Goal: Task Accomplishment & Management: Use online tool/utility

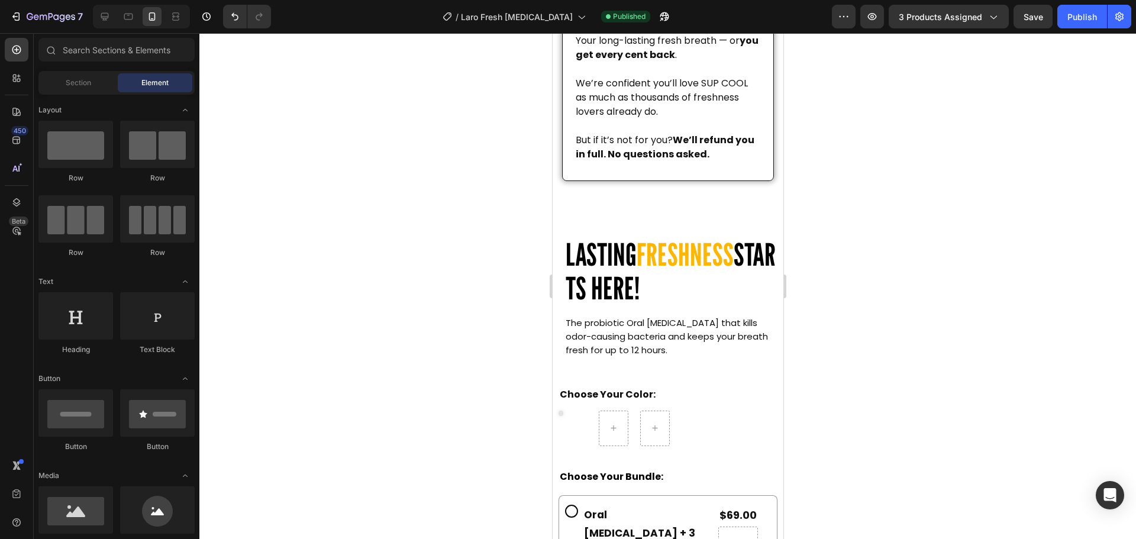
scroll to position [118, 0]
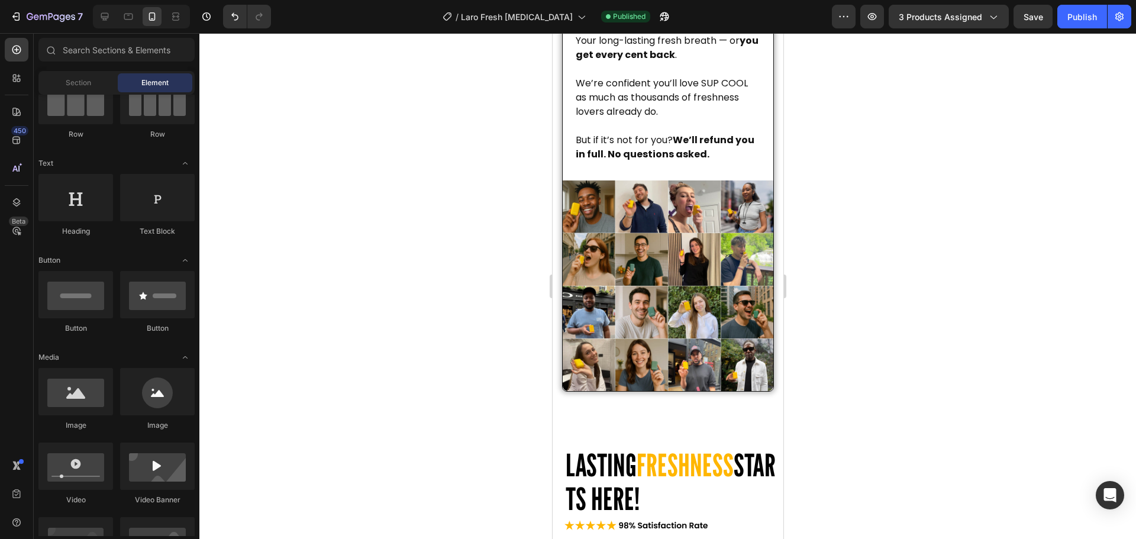
click at [374, 348] on div at bounding box center [667, 286] width 936 height 506
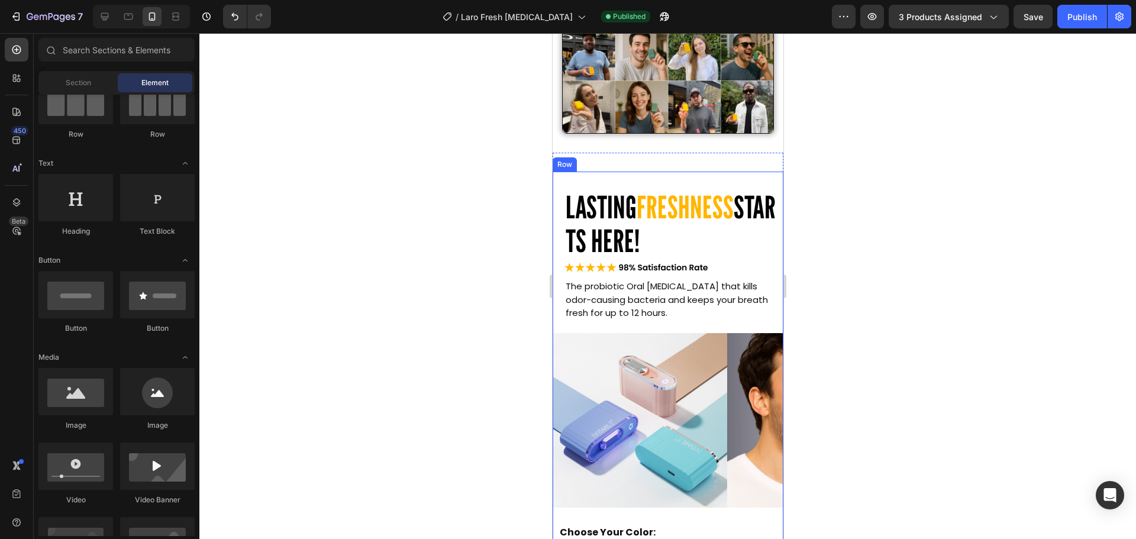
scroll to position [5016, 0]
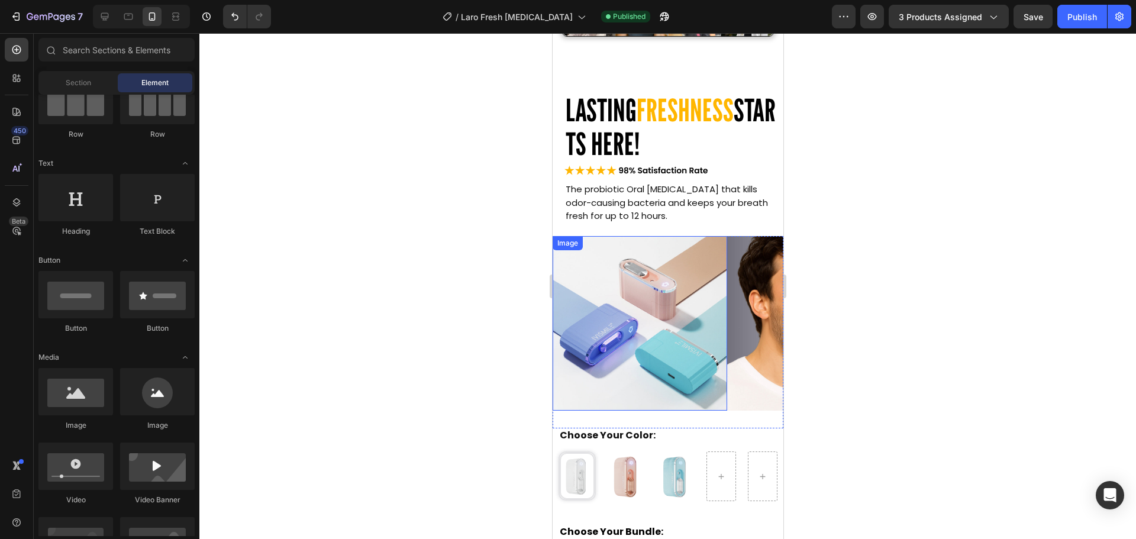
click at [621, 212] on span "The probiotic Oral [MEDICAL_DATA] that kills odor-causing bacteria and keeps yo…" at bounding box center [666, 202] width 202 height 39
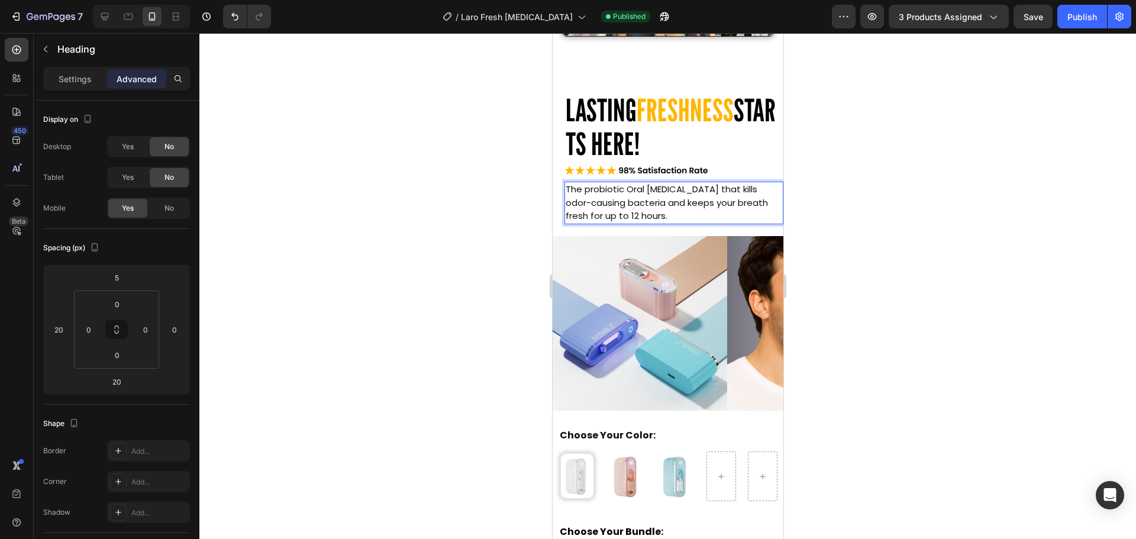
click at [613, 208] on span "The probiotic Oral [MEDICAL_DATA] that kills odor-causing bacteria and keeps yo…" at bounding box center [666, 202] width 202 height 39
click at [111, 18] on div at bounding box center [104, 16] width 19 height 19
type input "0"
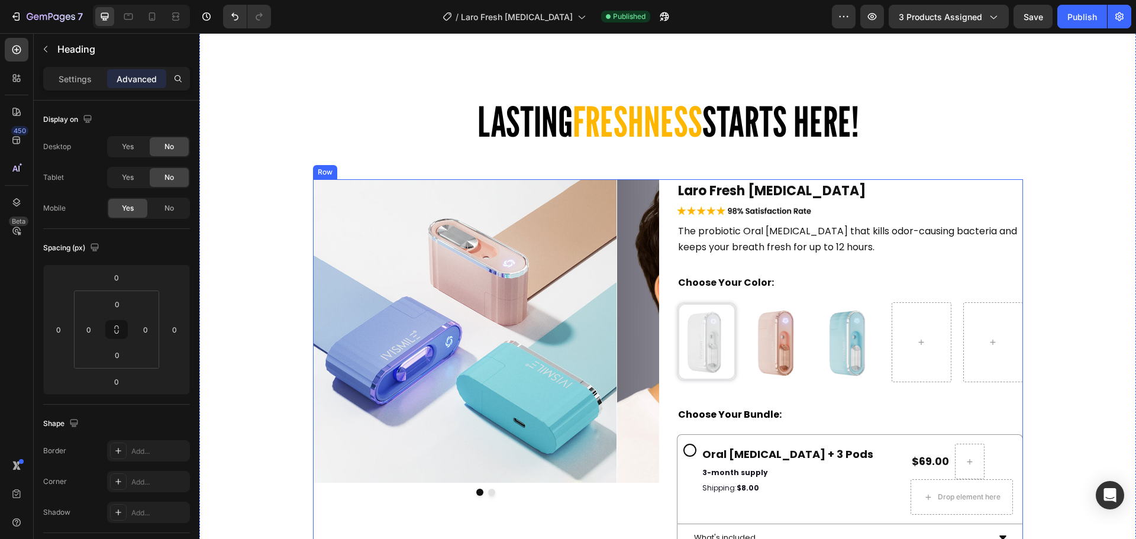
scroll to position [4664, 0]
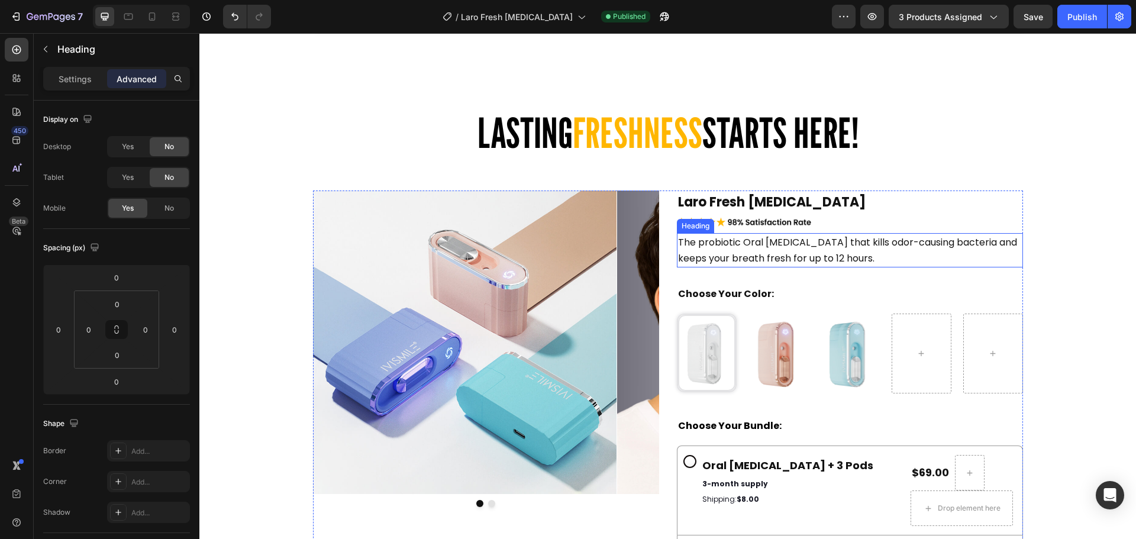
click at [821, 253] on span "The probiotic Oral [MEDICAL_DATA] that kills odor-causing bacteria and keeps yo…" at bounding box center [847, 250] width 339 height 30
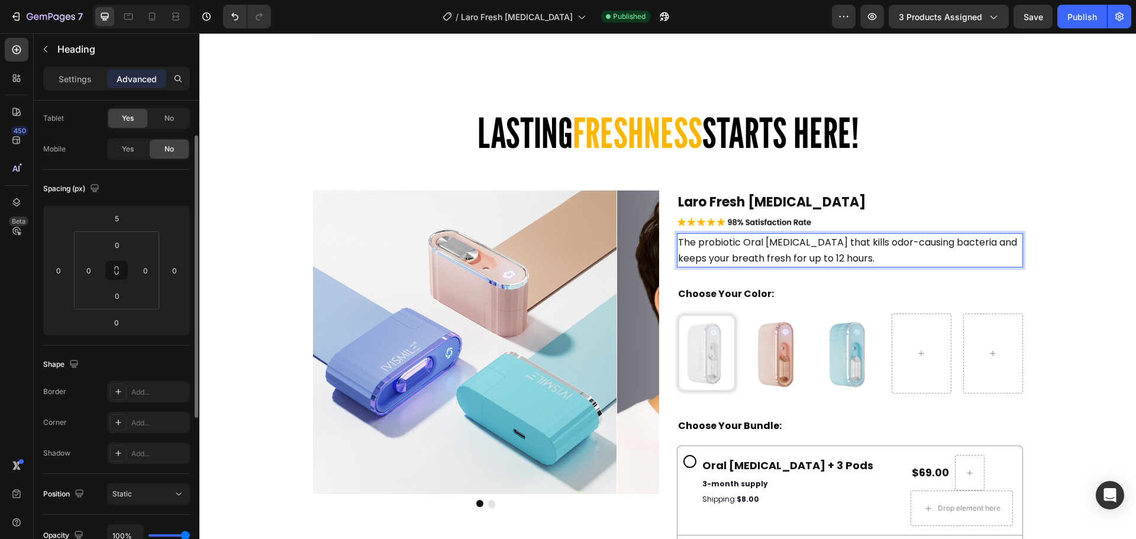
click at [807, 259] on span "The probiotic Oral [MEDICAL_DATA] that kills odor-causing bacteria and keeps yo…" at bounding box center [847, 250] width 339 height 30
click at [1072, 23] on button "Publish" at bounding box center [1082, 17] width 50 height 24
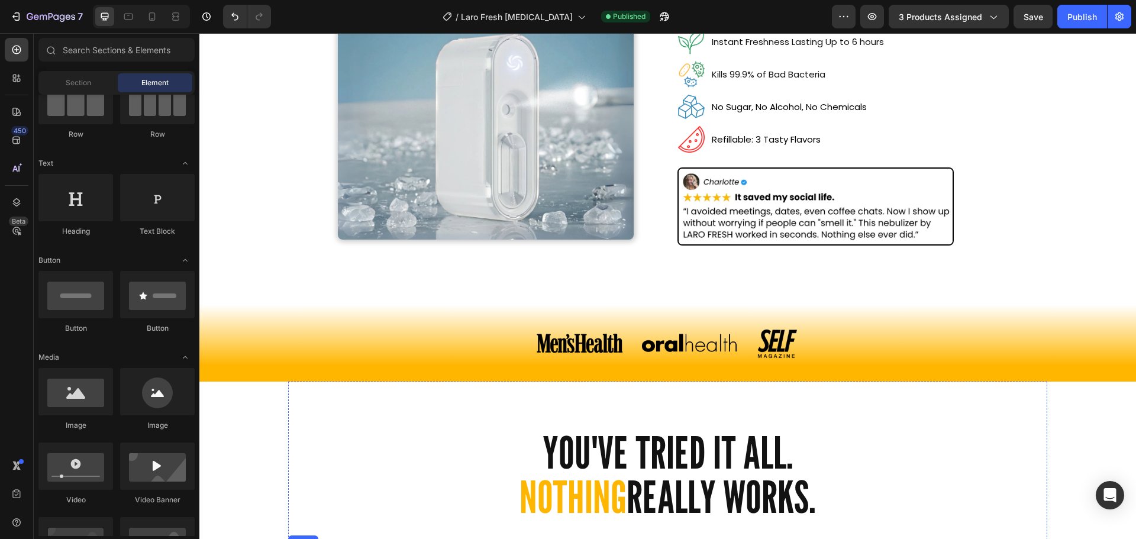
scroll to position [0, 0]
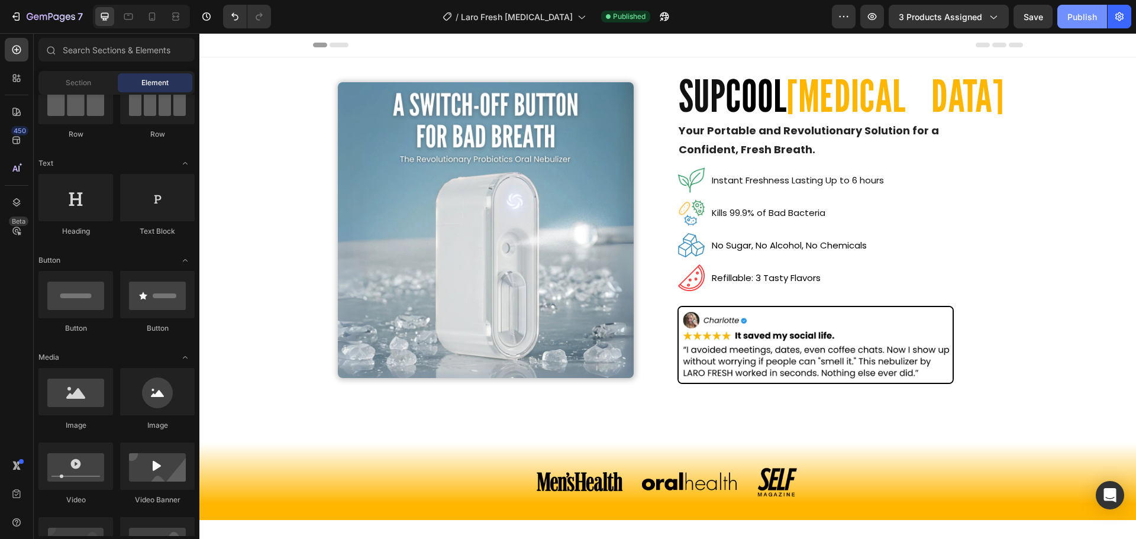
click at [1068, 12] on div "Publish" at bounding box center [1082, 17] width 30 height 12
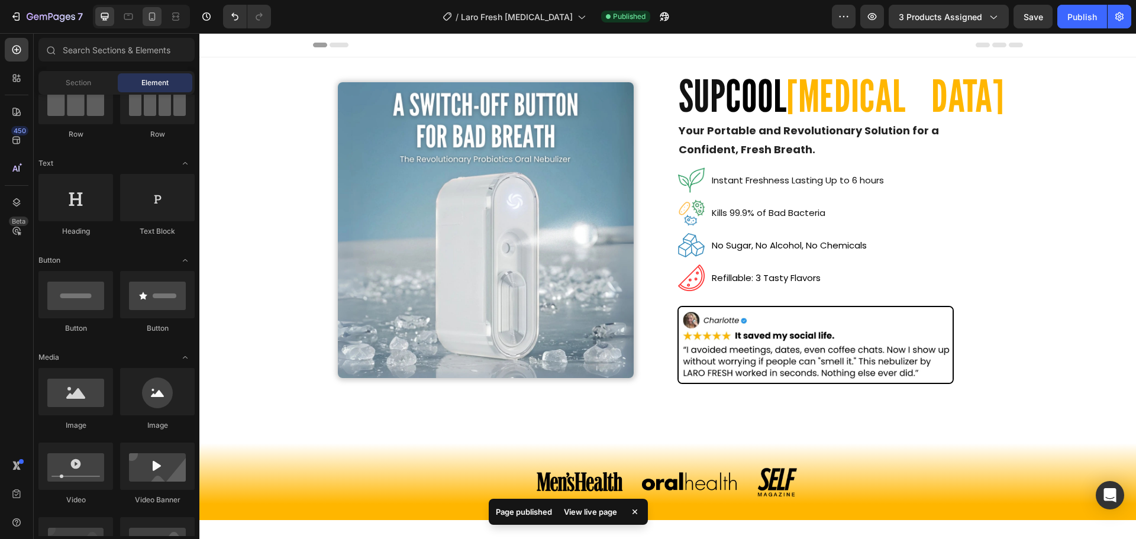
click at [154, 21] on icon at bounding box center [152, 17] width 12 height 12
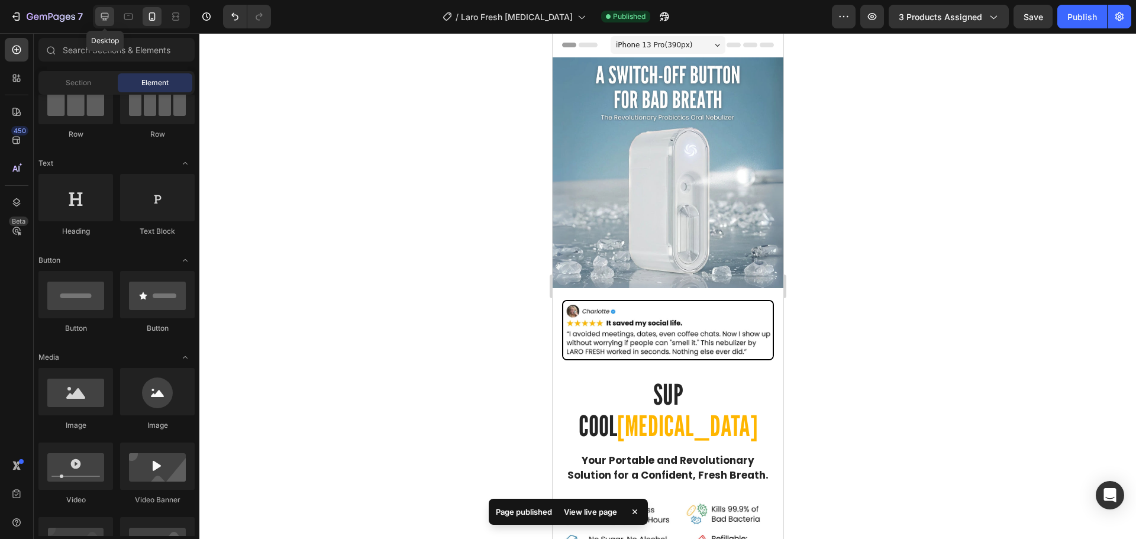
click at [101, 19] on icon at bounding box center [105, 17] width 12 height 12
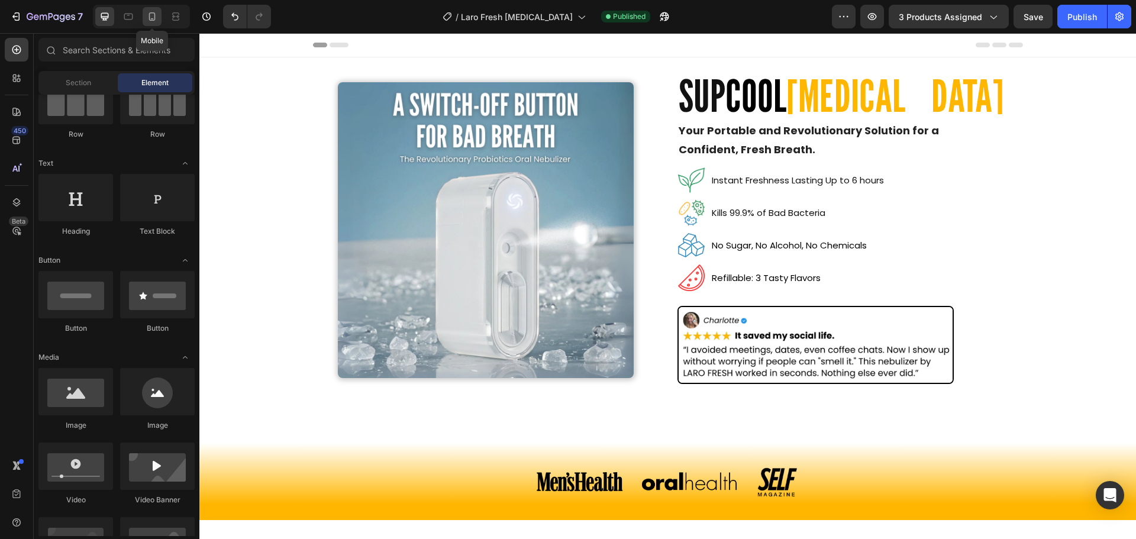
click at [151, 25] on div at bounding box center [152, 16] width 19 height 19
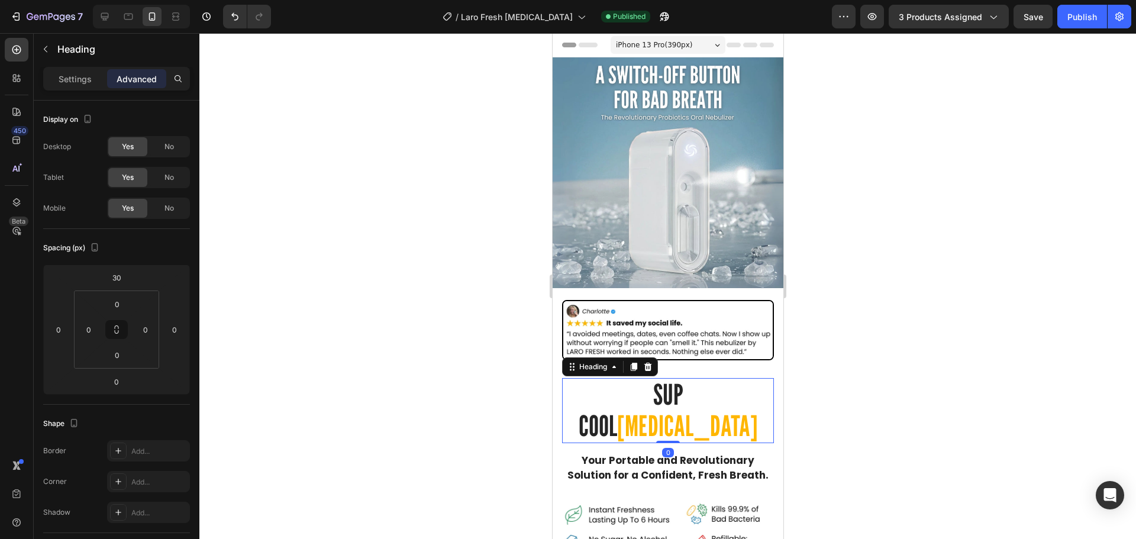
click at [633, 393] on h2 "SUP COOL [MEDICAL_DATA]" at bounding box center [667, 410] width 212 height 65
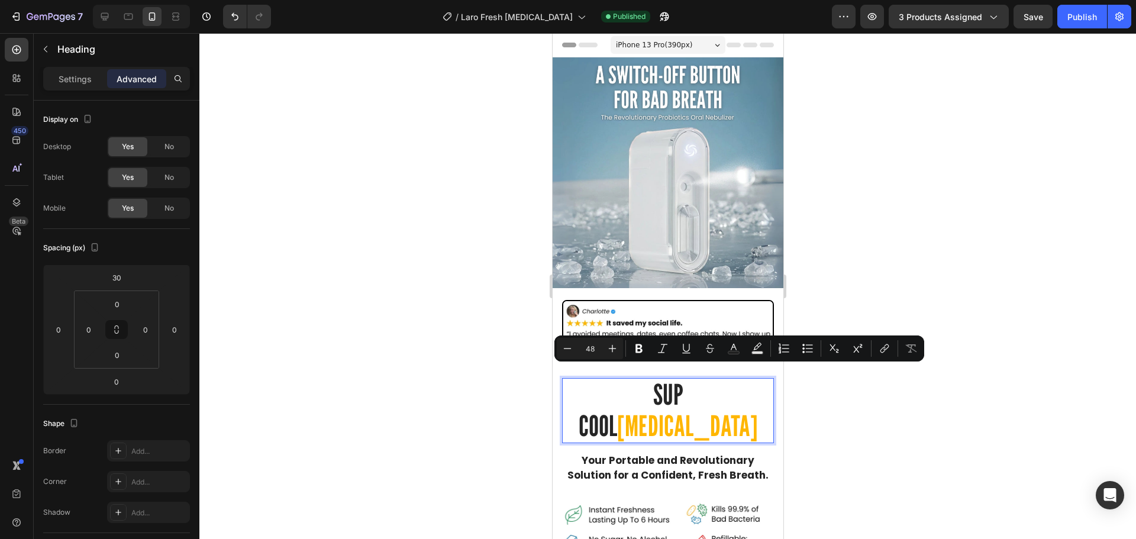
click at [648, 382] on p "SUP COOL [MEDICAL_DATA]" at bounding box center [667, 410] width 209 height 63
click at [654, 387] on p "SUP COOL [MEDICAL_DATA]" at bounding box center [667, 410] width 209 height 63
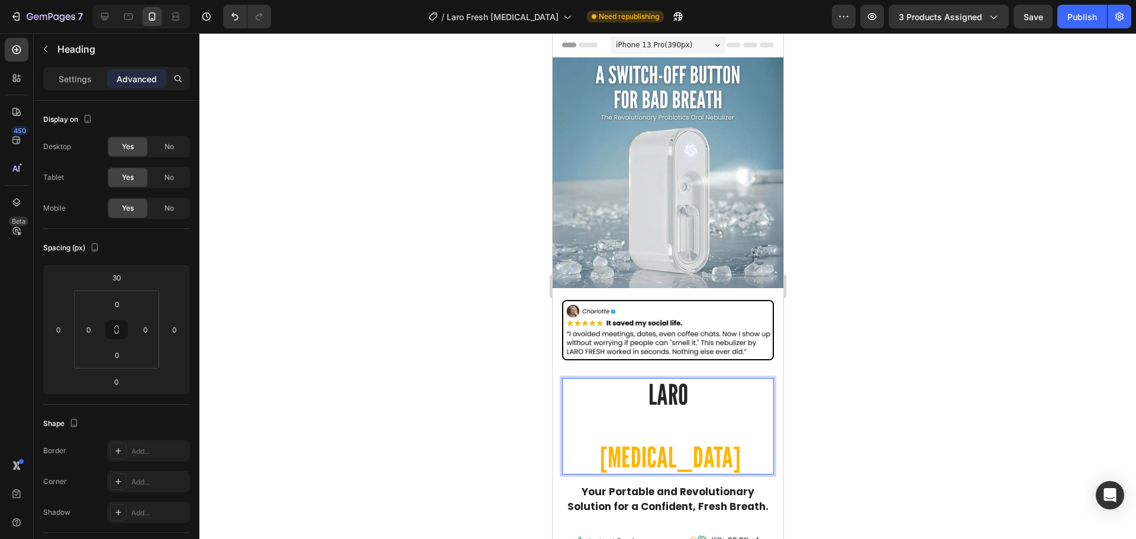
click at [718, 396] on p "LARO [MEDICAL_DATA]" at bounding box center [667, 425] width 209 height 93
click at [709, 396] on p "LARO F [MEDICAL_DATA]" at bounding box center [667, 425] width 209 height 93
click at [697, 379] on p "LARO FR [MEDICAL_DATA]" at bounding box center [667, 425] width 209 height 93
click at [699, 384] on p "LARO FRE [MEDICAL_DATA]" at bounding box center [667, 425] width 209 height 93
click at [705, 384] on p "LARO FRES [MEDICAL_DATA]" at bounding box center [667, 425] width 209 height 93
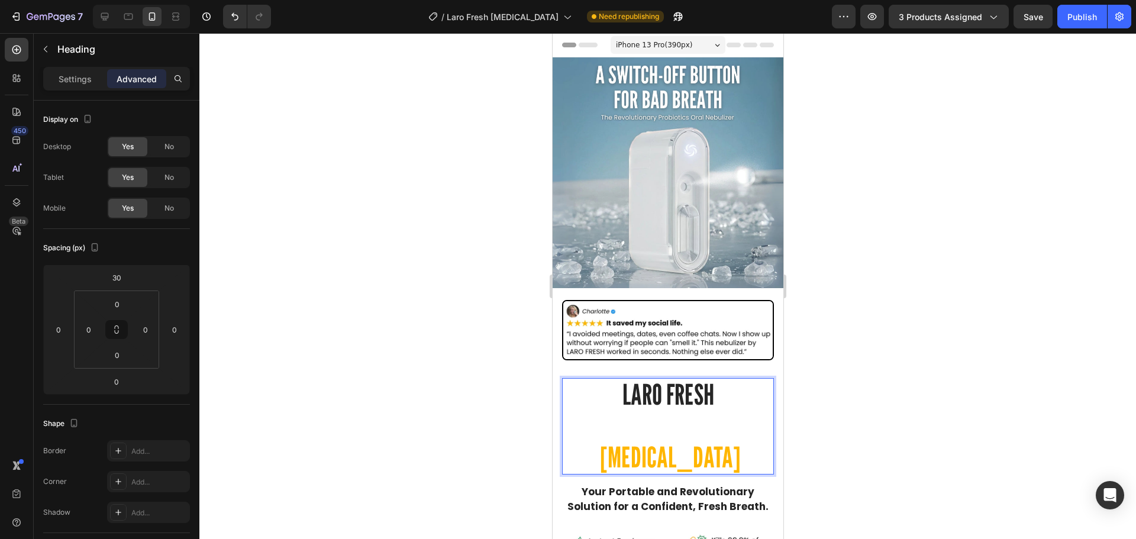
click at [657, 408] on p "LARO FRESH [MEDICAL_DATA]" at bounding box center [667, 425] width 209 height 93
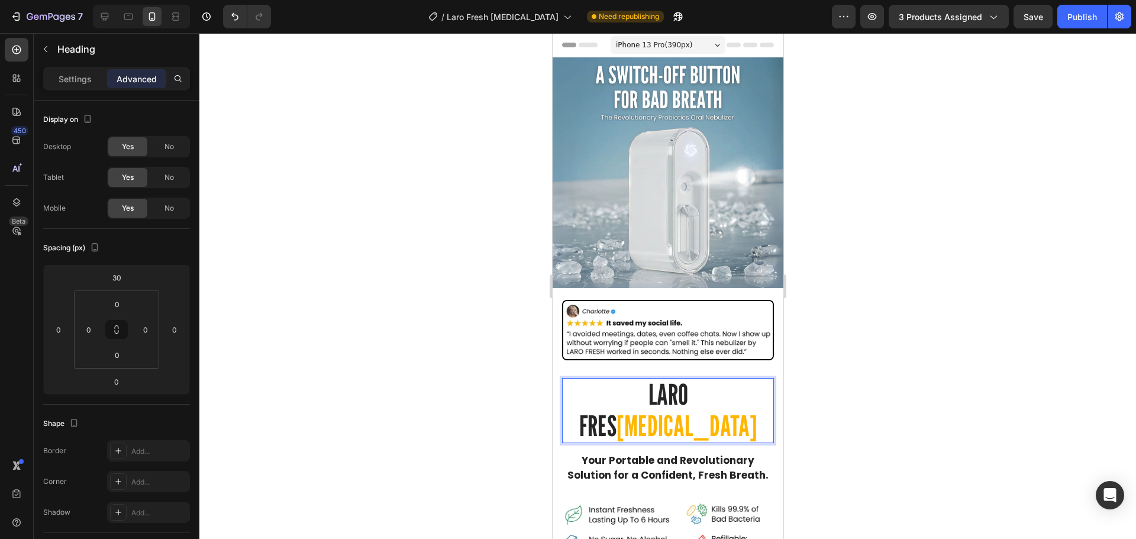
click at [657, 379] on p "LARO FRES [MEDICAL_DATA]" at bounding box center [667, 410] width 209 height 63
click at [839, 331] on div at bounding box center [667, 286] width 936 height 506
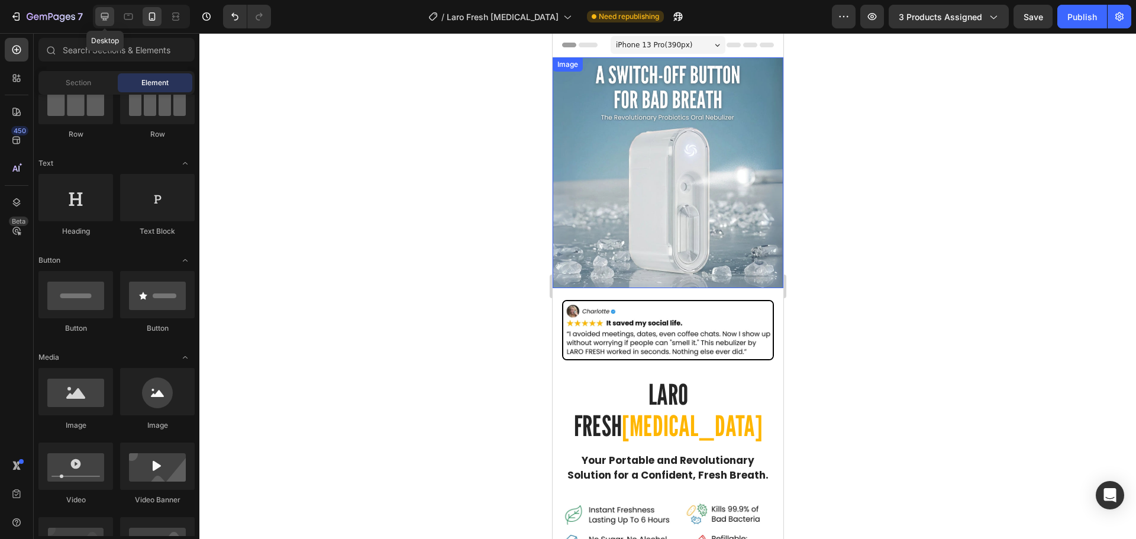
click at [110, 22] on icon at bounding box center [105, 17] width 12 height 12
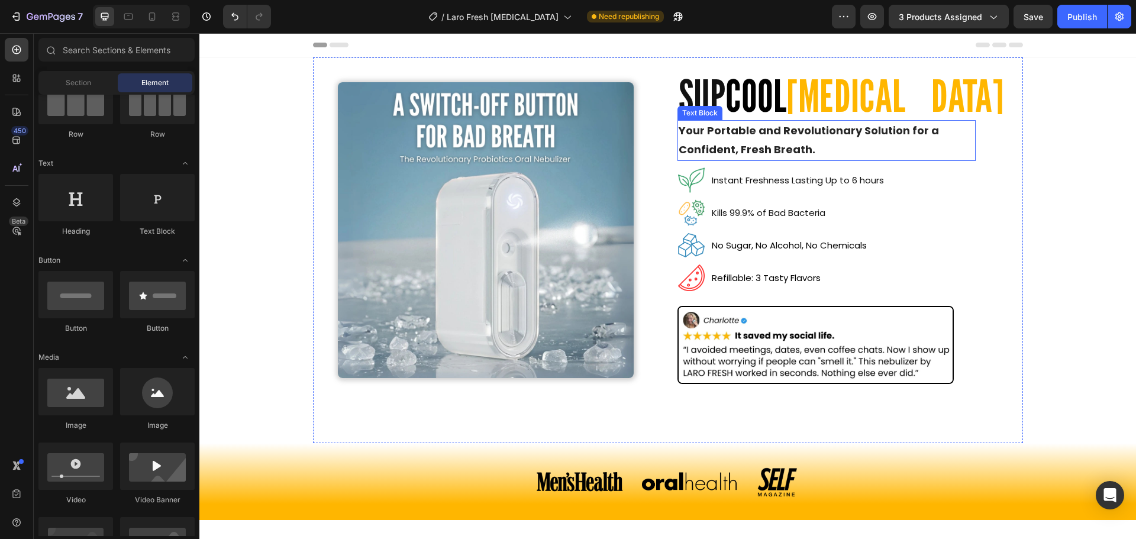
click at [735, 104] on span "COOL" at bounding box center [755, 95] width 61 height 53
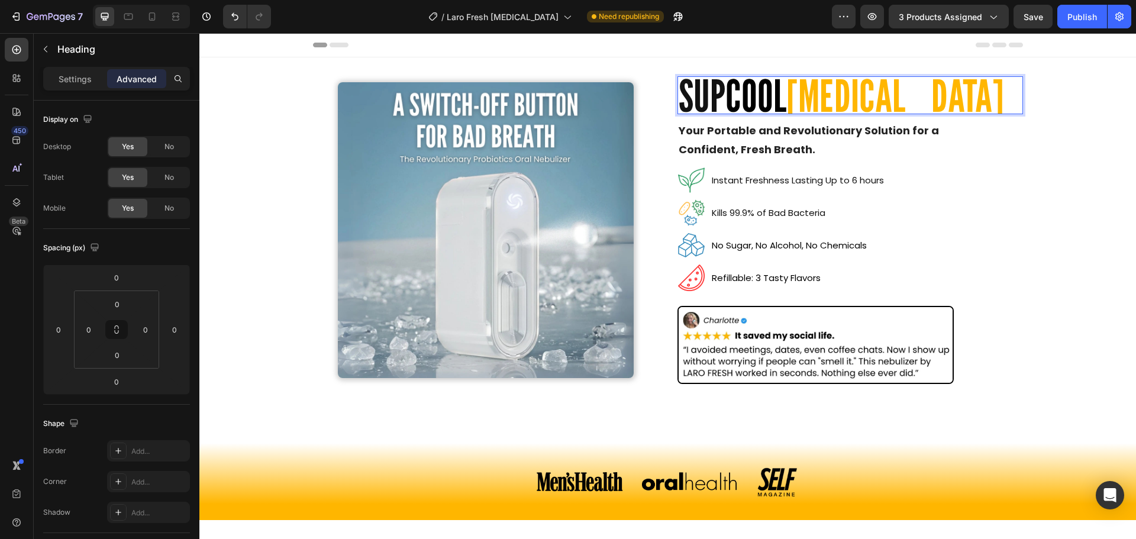
click at [783, 101] on span "COOL" at bounding box center [755, 95] width 61 height 53
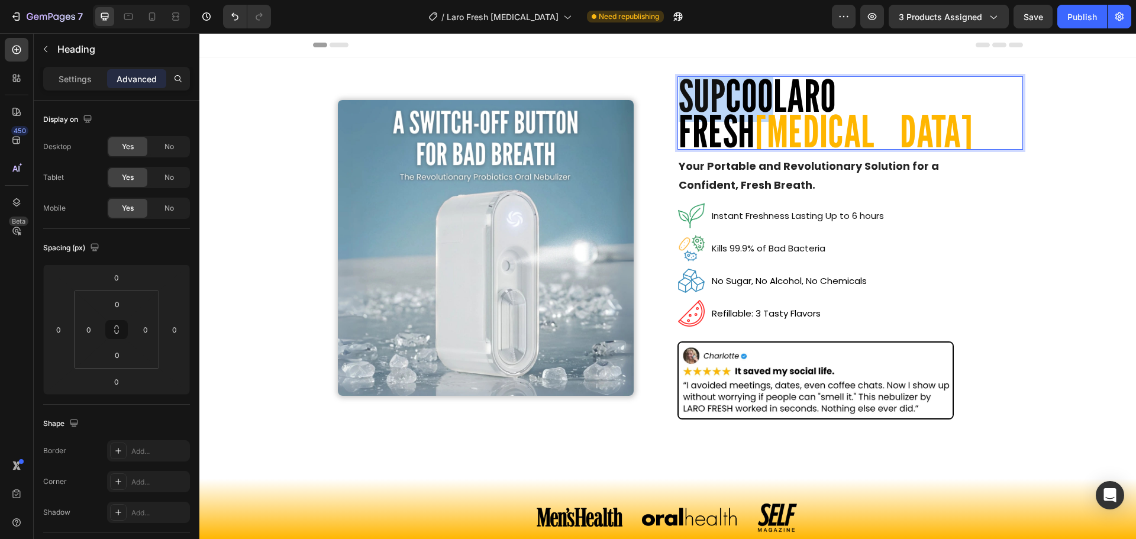
drag, startPoint x: 770, startPoint y: 96, endPoint x: 678, endPoint y: 97, distance: 92.3
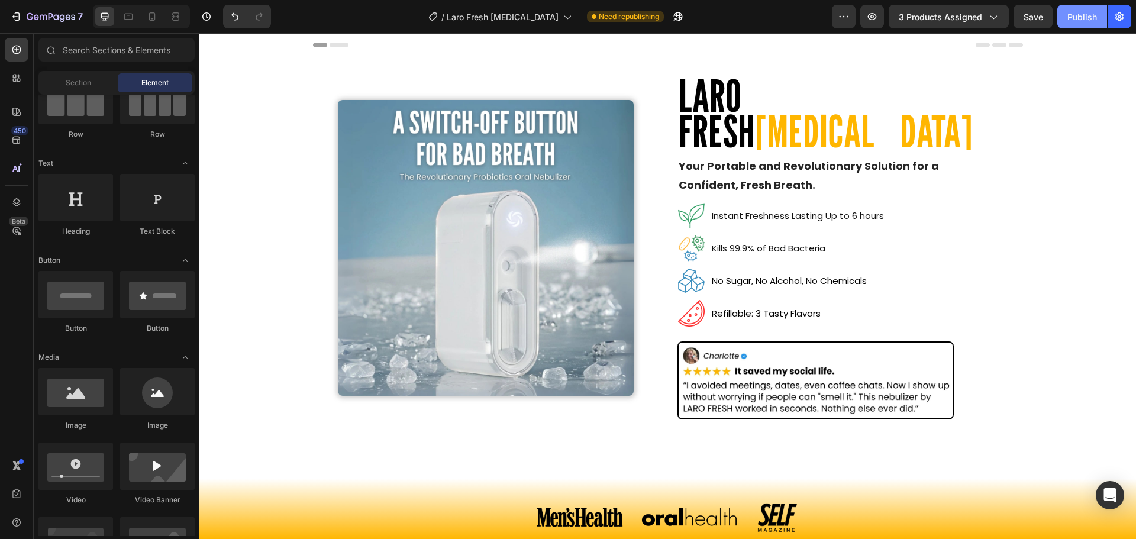
click at [1075, 15] on div "Publish" at bounding box center [1082, 17] width 30 height 12
click at [41, 11] on div "7" at bounding box center [55, 16] width 56 height 14
